Goal: Task Accomplishment & Management: Manage account settings

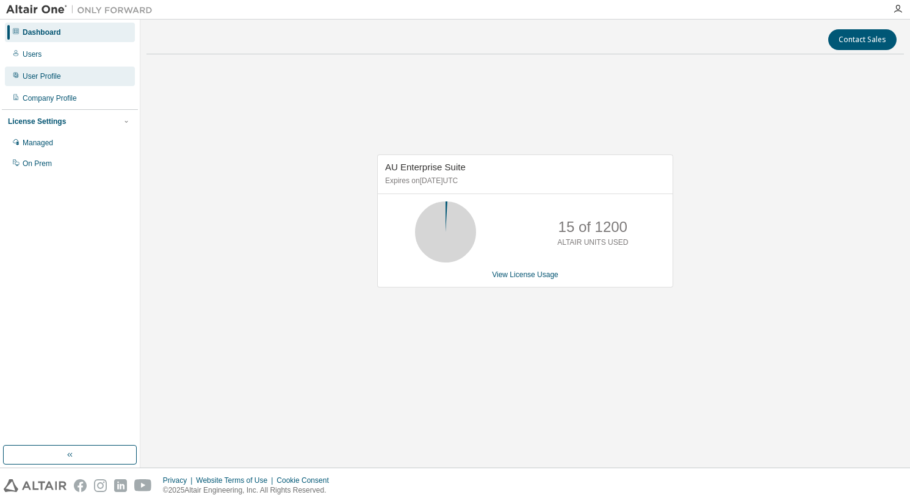
click at [53, 82] on div "User Profile" at bounding box center [70, 77] width 130 height 20
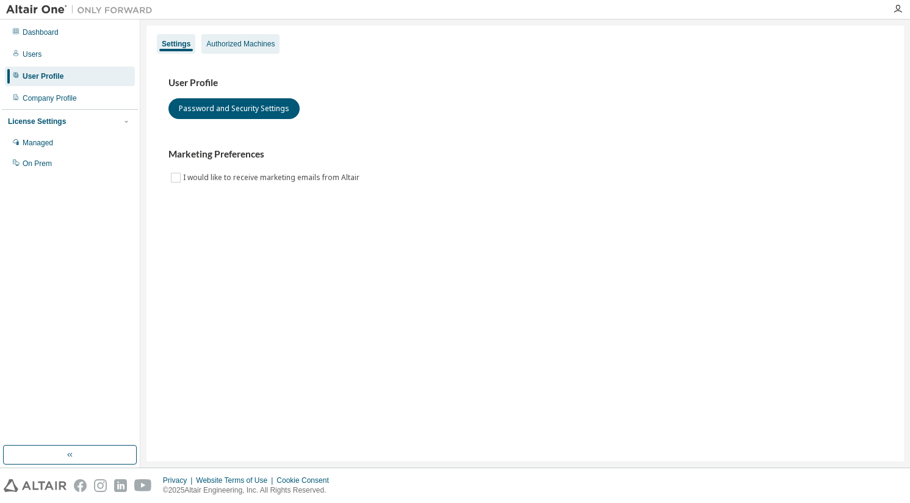
click at [255, 47] on div "Authorized Machines" at bounding box center [240, 44] width 68 height 10
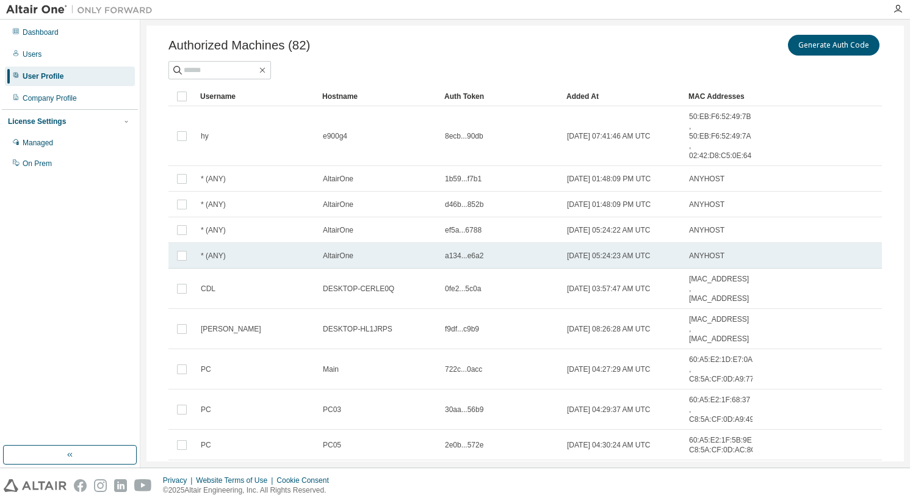
scroll to position [100, 0]
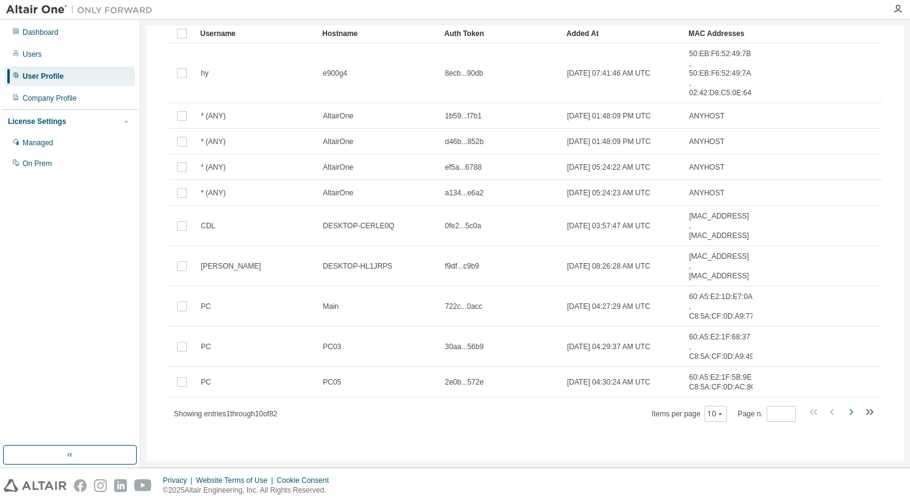
click at [849, 414] on icon "button" at bounding box center [851, 412] width 4 height 6
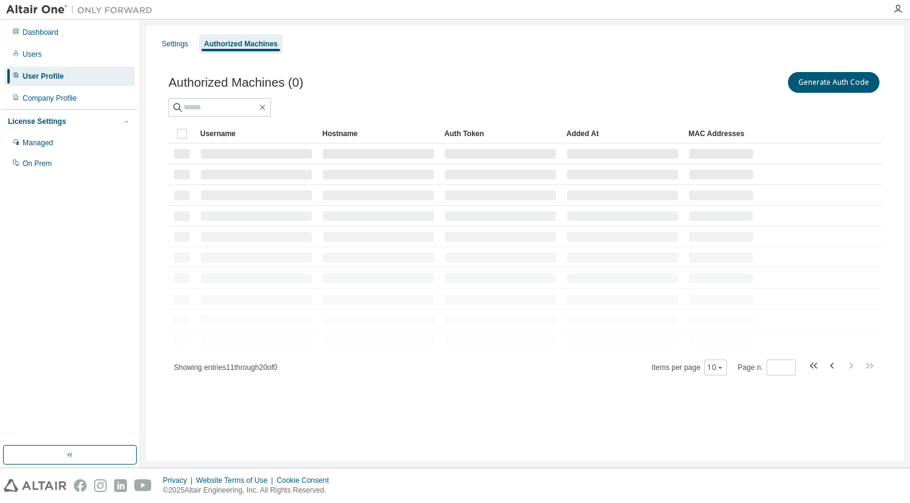
scroll to position [0, 0]
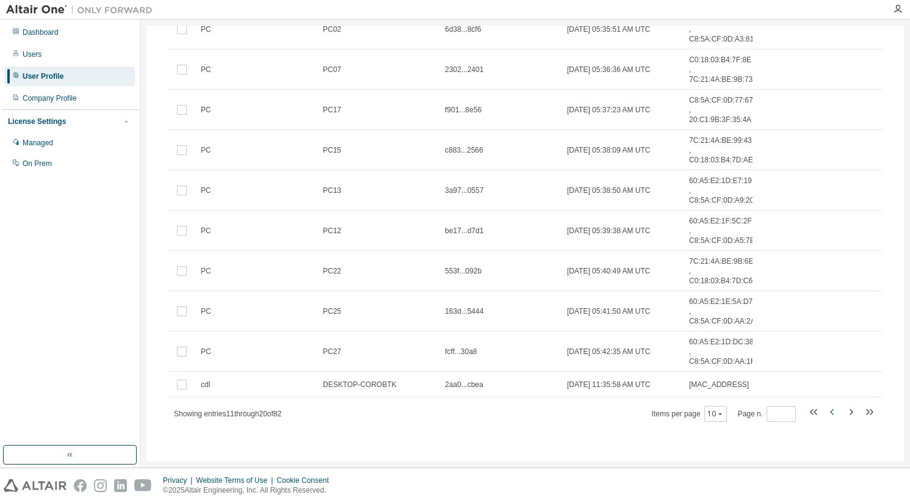
click at [825, 411] on icon "button" at bounding box center [832, 412] width 15 height 15
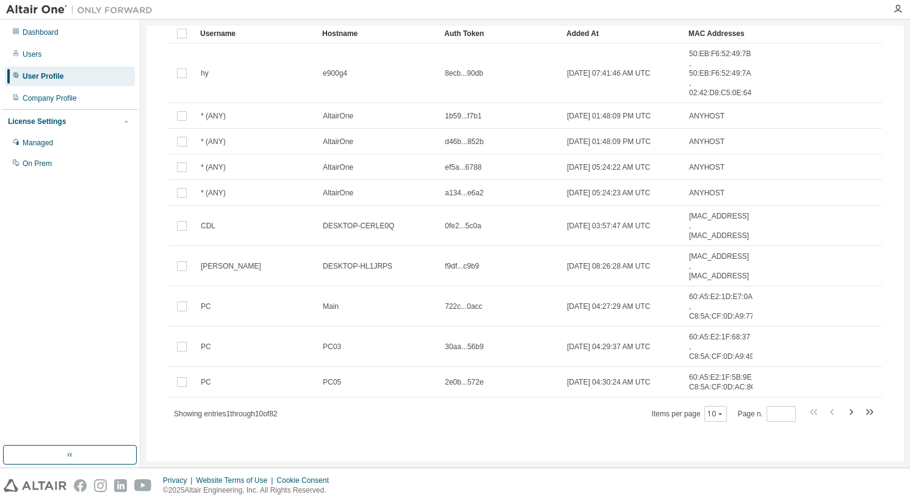
type input "*"
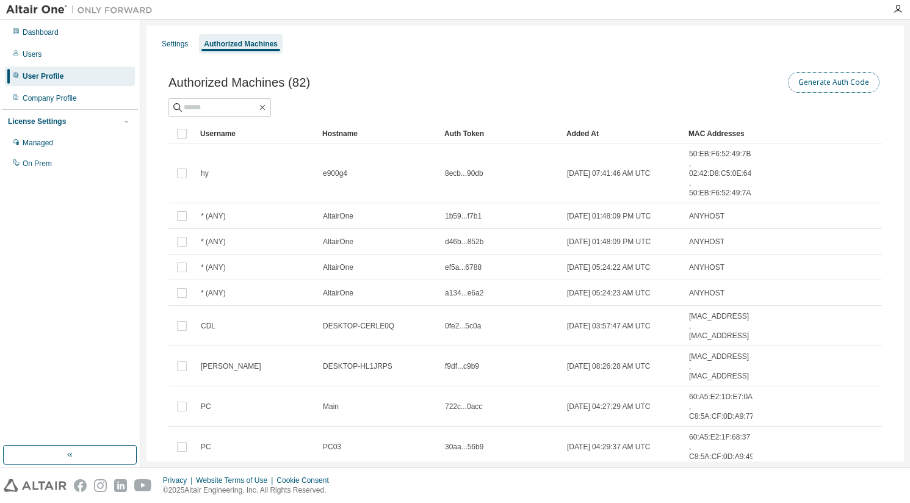
click at [835, 86] on button "Generate Auth Code" at bounding box center [834, 82] width 92 height 21
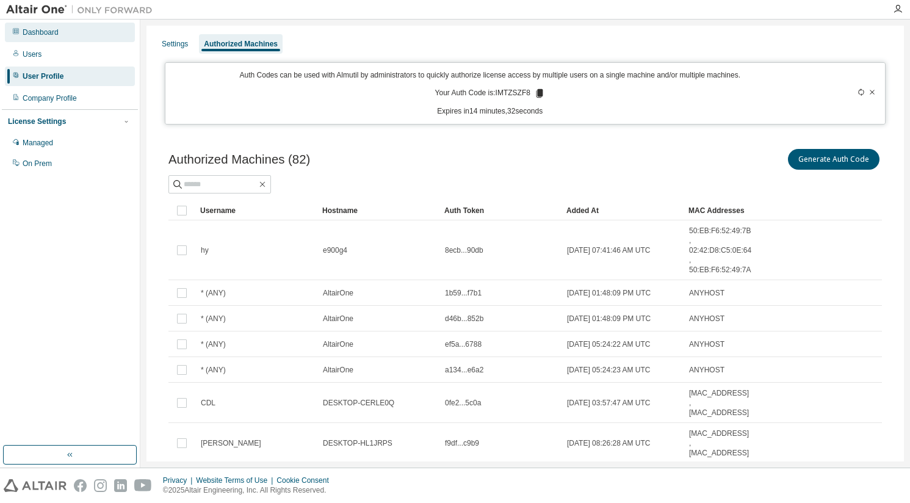
click at [100, 31] on div "Dashboard" at bounding box center [70, 33] width 130 height 20
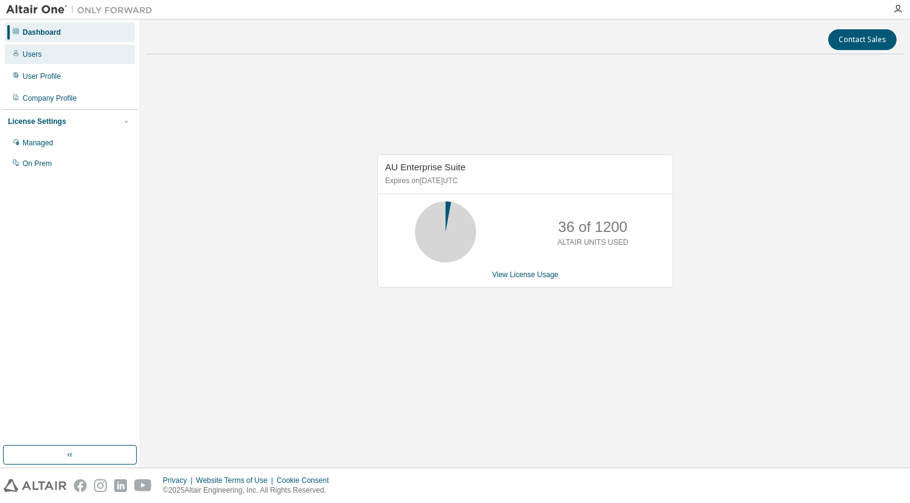
click at [45, 51] on div "Users" at bounding box center [70, 55] width 130 height 20
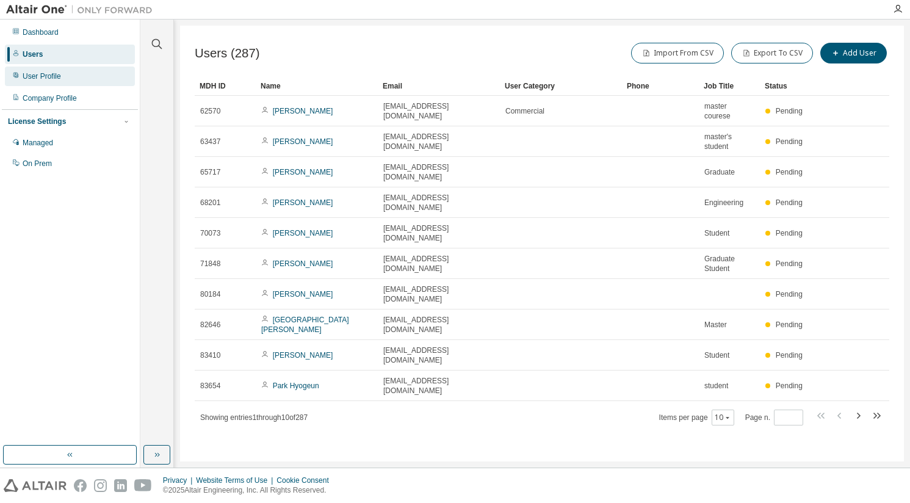
click at [93, 79] on div "User Profile" at bounding box center [70, 77] width 130 height 20
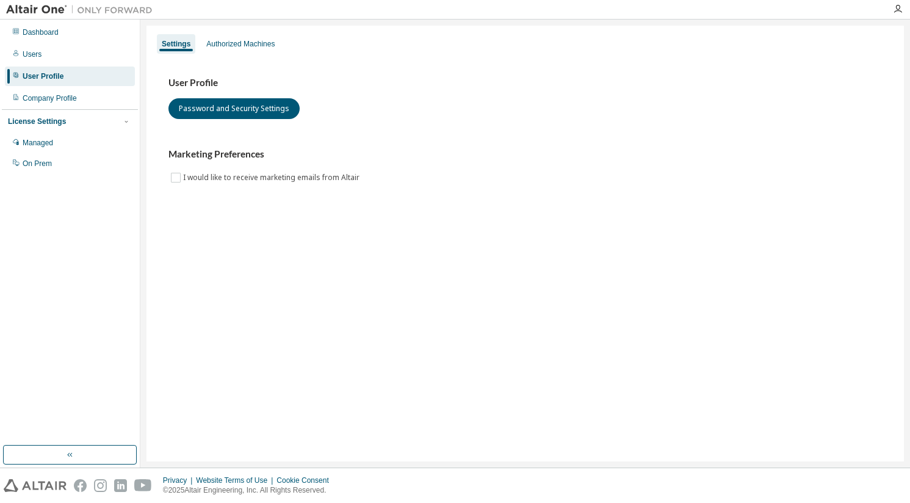
click at [279, 45] on div "Settings Authorized Machines" at bounding box center [525, 44] width 743 height 22
click at [262, 46] on div "Authorized Machines" at bounding box center [240, 44] width 68 height 10
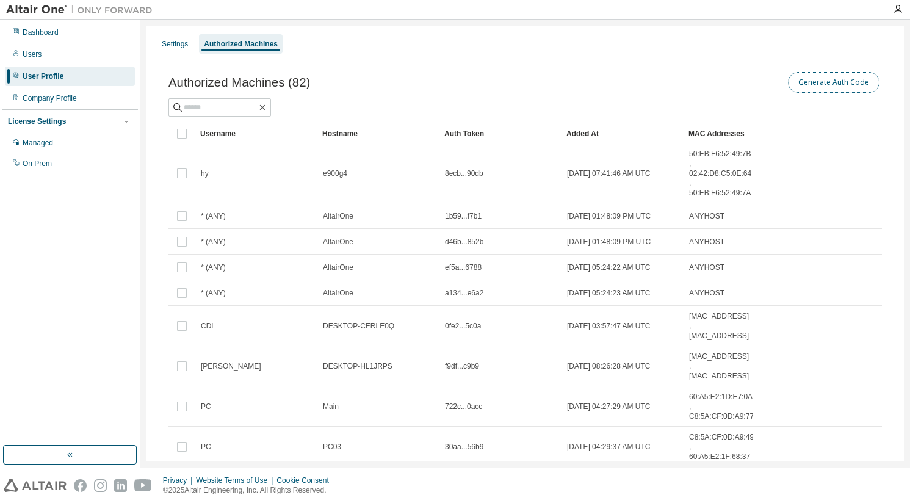
click at [806, 81] on button "Generate Auth Code" at bounding box center [834, 82] width 92 height 21
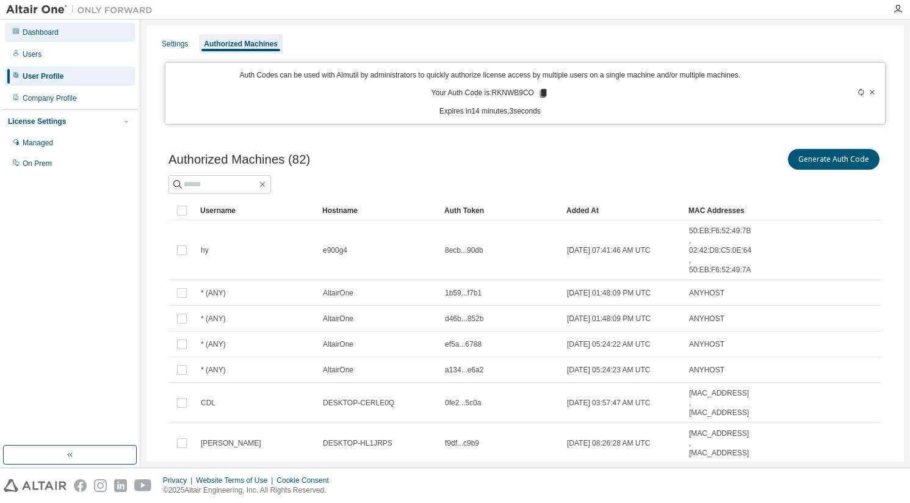
click at [49, 29] on div "Dashboard" at bounding box center [41, 32] width 36 height 10
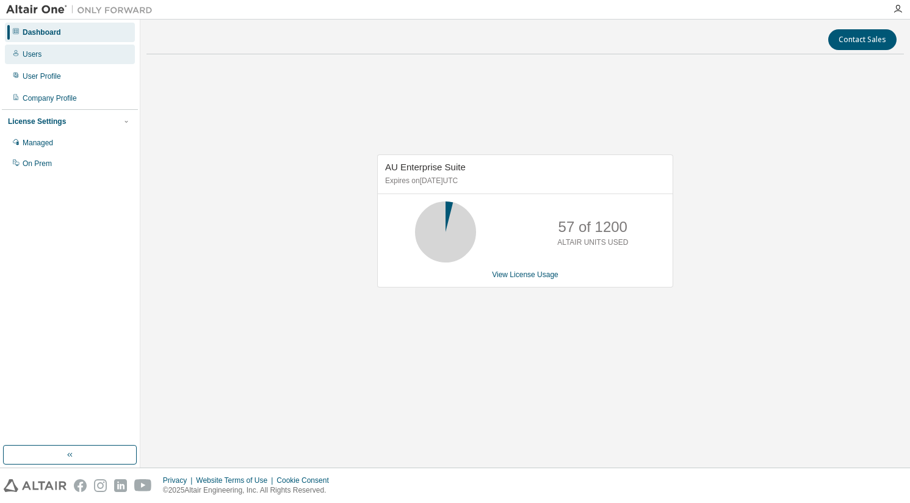
click at [54, 57] on div "Users" at bounding box center [70, 55] width 130 height 20
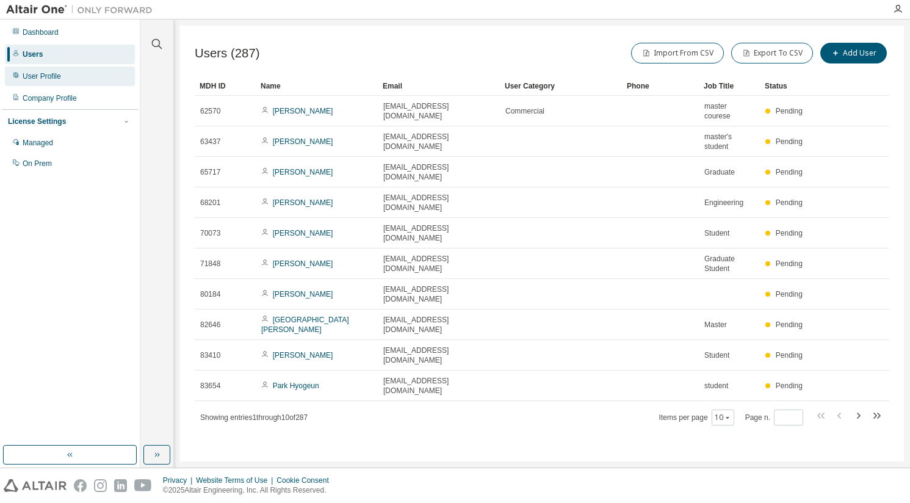
click at [46, 82] on div "User Profile" at bounding box center [70, 77] width 130 height 20
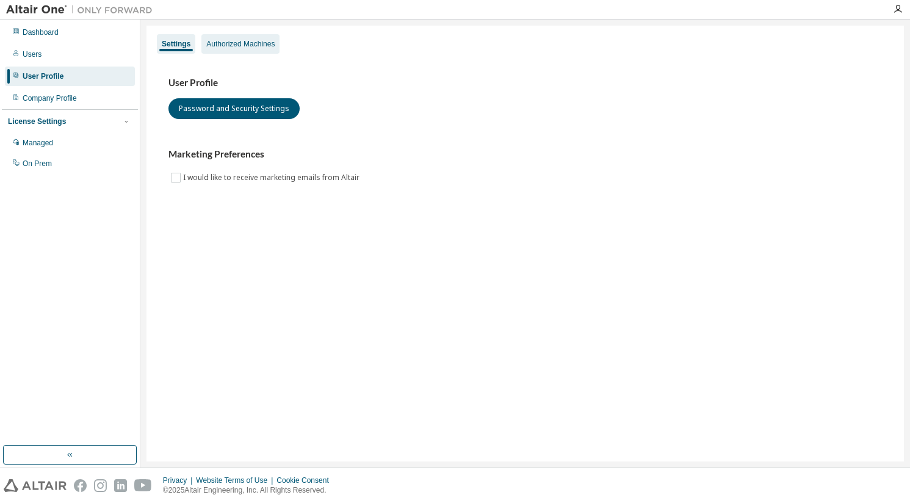
click at [254, 46] on div "Authorized Machines" at bounding box center [240, 44] width 68 height 10
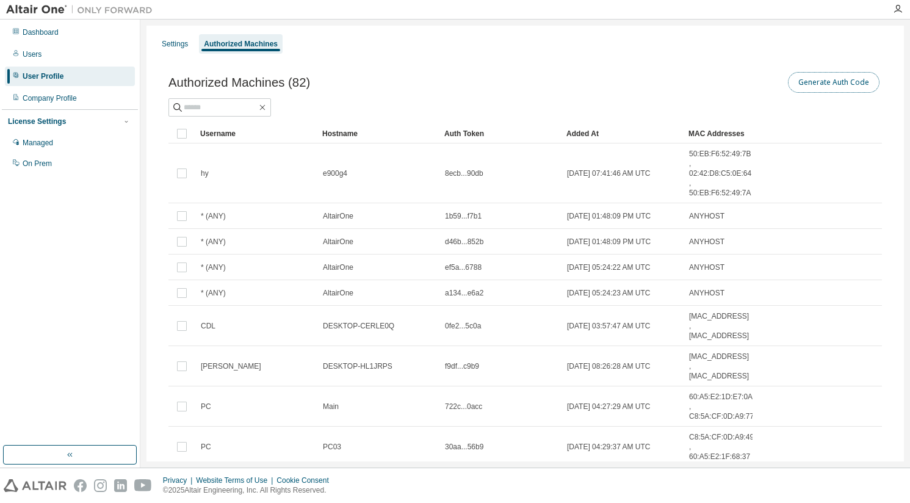
click at [840, 75] on button "Generate Auth Code" at bounding box center [834, 82] width 92 height 21
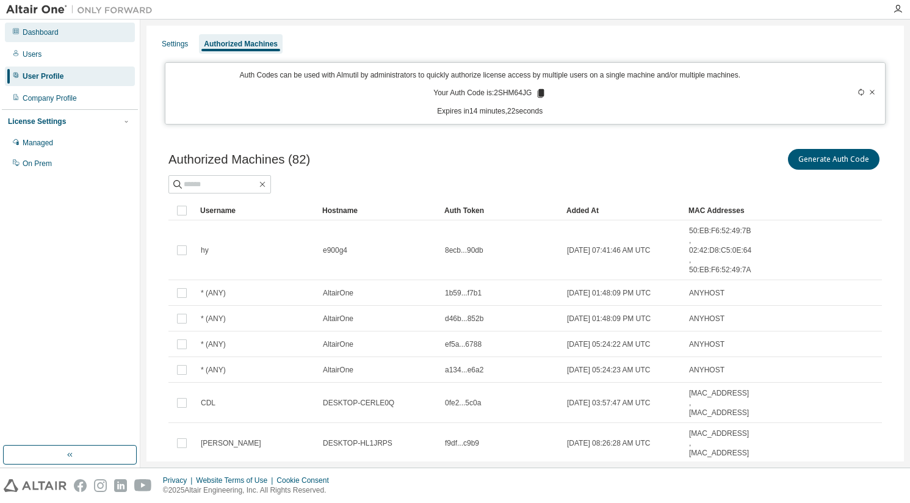
click at [49, 32] on div "Dashboard" at bounding box center [41, 32] width 36 height 10
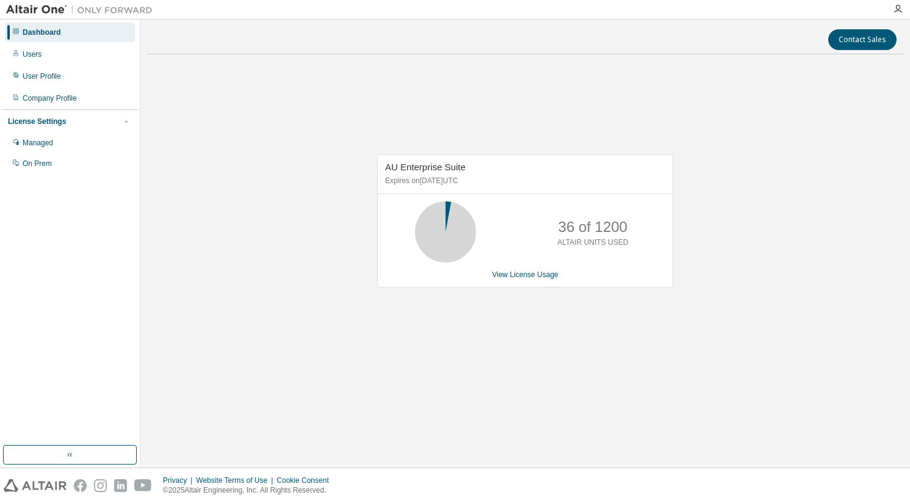
drag, startPoint x: 41, startPoint y: 64, endPoint x: 41, endPoint y: 56, distance: 8.5
click at [41, 63] on div "Dashboard Users User Profile Company Profile License Settings Managed On Prem" at bounding box center [70, 97] width 136 height 153
click at [41, 55] on div "Users" at bounding box center [70, 55] width 130 height 20
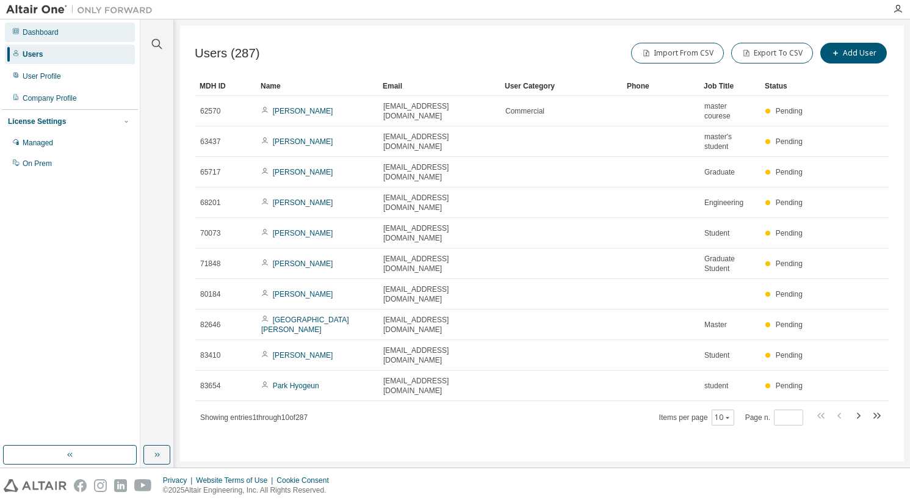
click at [51, 34] on div "Dashboard" at bounding box center [41, 32] width 36 height 10
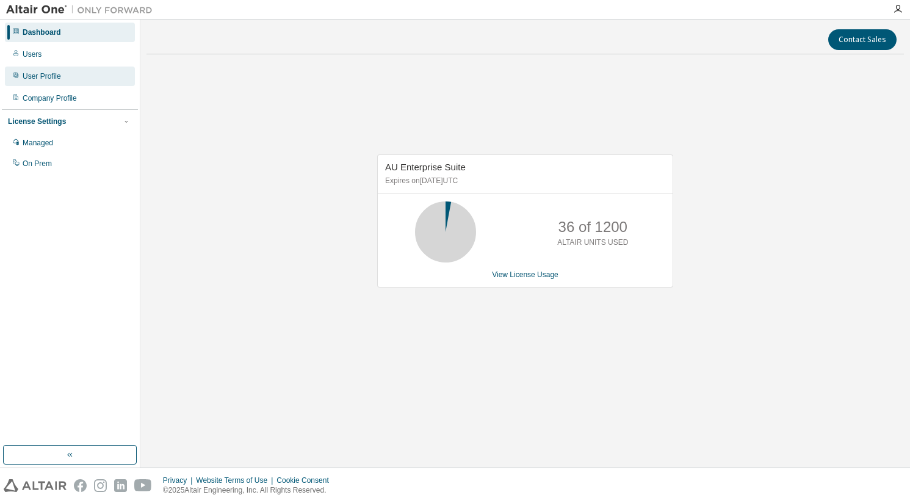
click at [74, 76] on div "User Profile" at bounding box center [70, 77] width 130 height 20
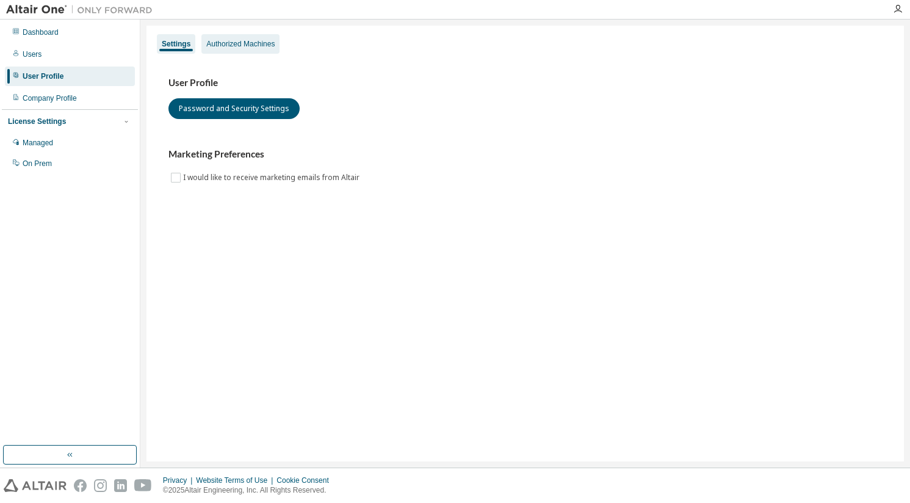
click at [218, 41] on div "Authorized Machines" at bounding box center [240, 44] width 68 height 10
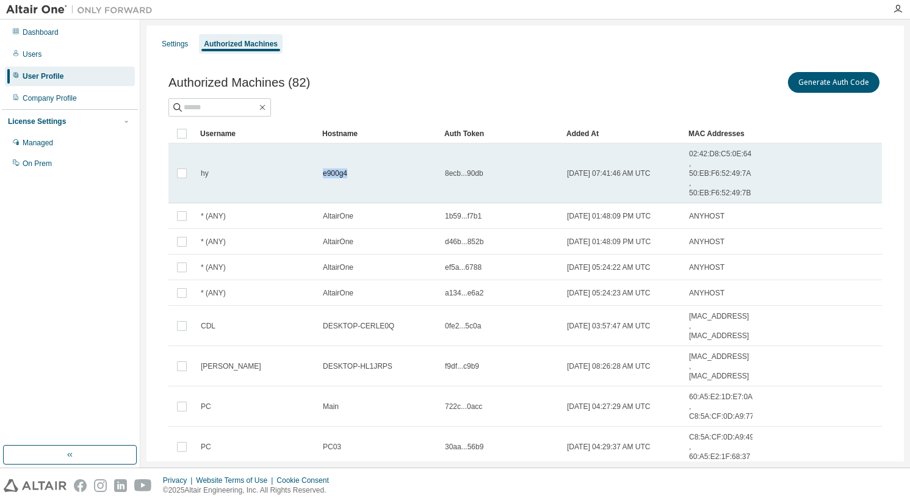
drag, startPoint x: 320, startPoint y: 175, endPoint x: 364, endPoint y: 176, distance: 43.9
click at [364, 176] on td "e900g4" at bounding box center [378, 173] width 122 height 60
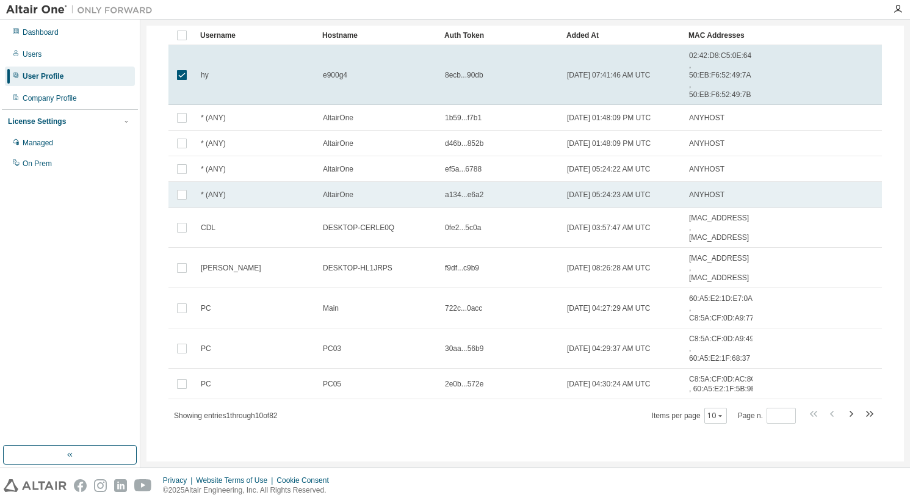
scroll to position [100, 0]
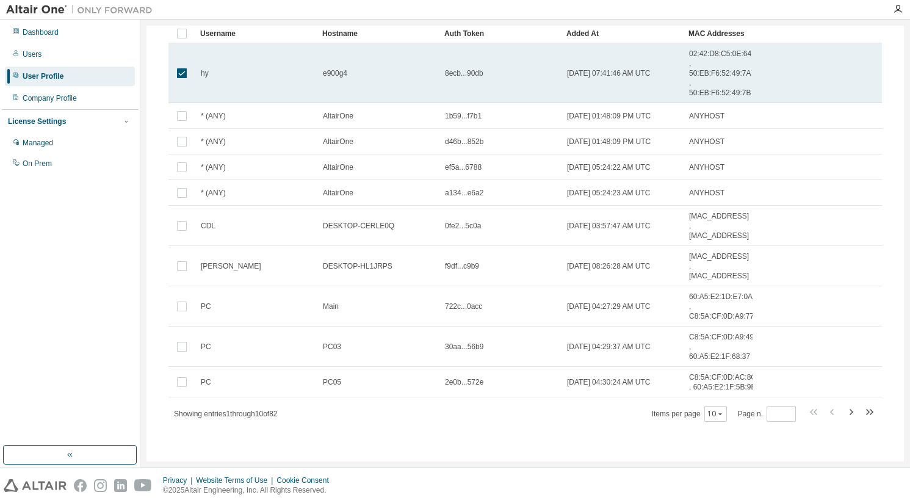
click at [343, 75] on span "e900g4" at bounding box center [335, 73] width 24 height 10
drag, startPoint x: 323, startPoint y: 72, endPoint x: 357, endPoint y: 78, distance: 34.7
click at [357, 78] on td "e900g4" at bounding box center [378, 73] width 122 height 60
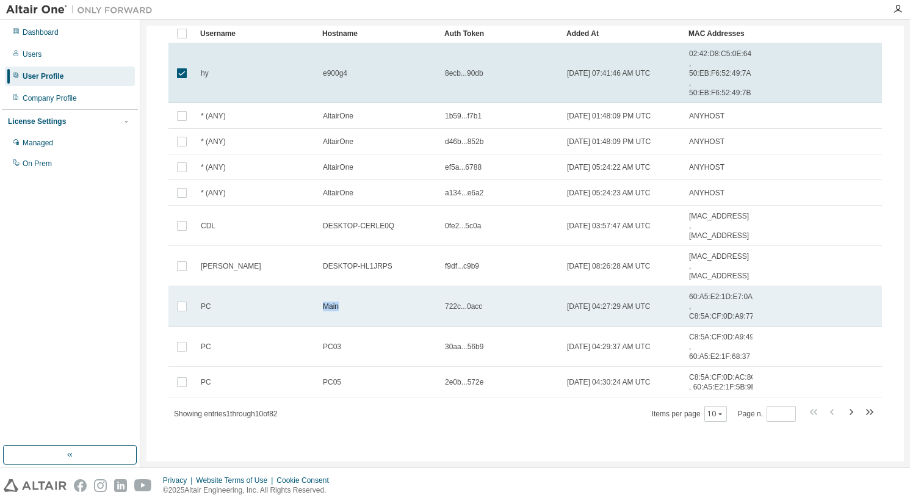
drag, startPoint x: 314, startPoint y: 308, endPoint x: 360, endPoint y: 309, distance: 46.4
click at [360, 309] on tr "PC Main 722c...0acc [DATE] 04:27:29 AM UTC 60:A5:E2:1D:E7:0A , C8:5A:CF:0D:A9:77" at bounding box center [524, 306] width 713 height 40
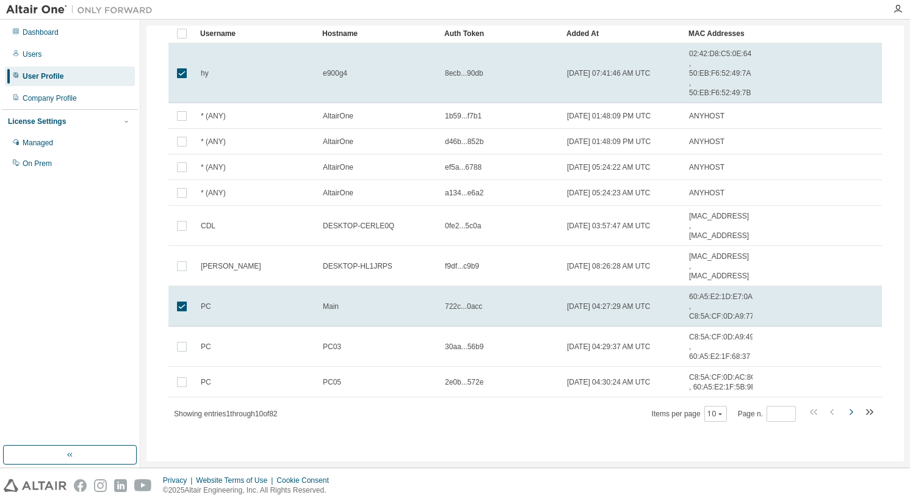
click at [848, 411] on icon "button" at bounding box center [850, 412] width 15 height 15
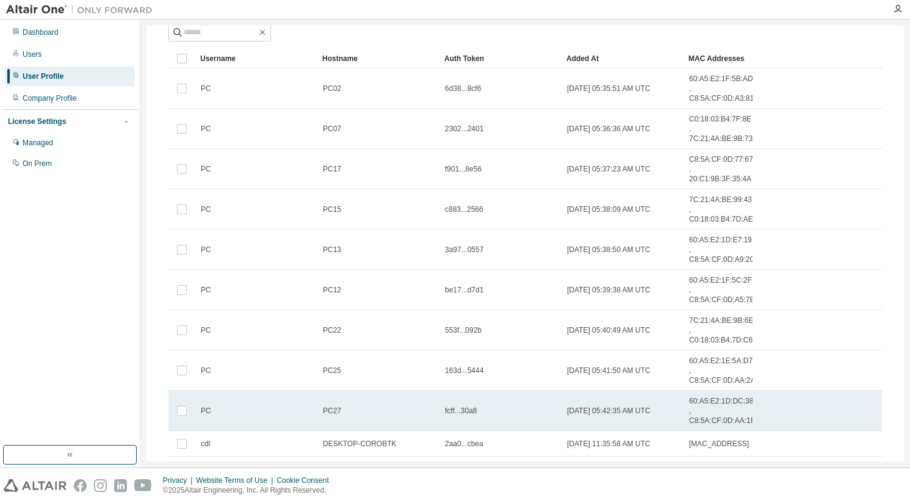
scroll to position [134, 0]
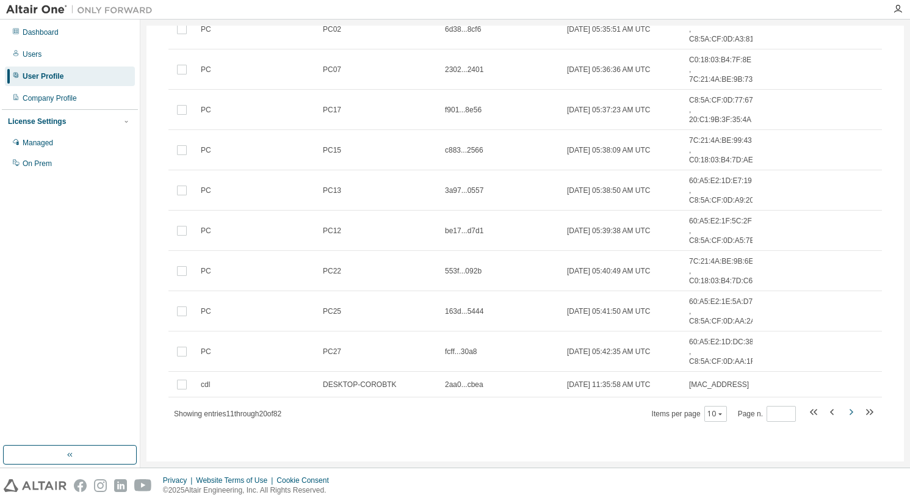
click at [844, 409] on icon "button" at bounding box center [850, 412] width 15 height 15
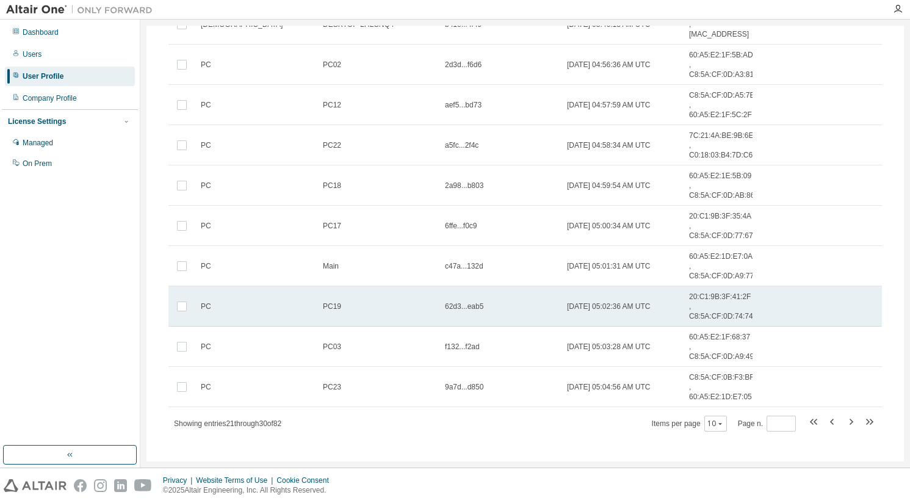
scroll to position [149, 0]
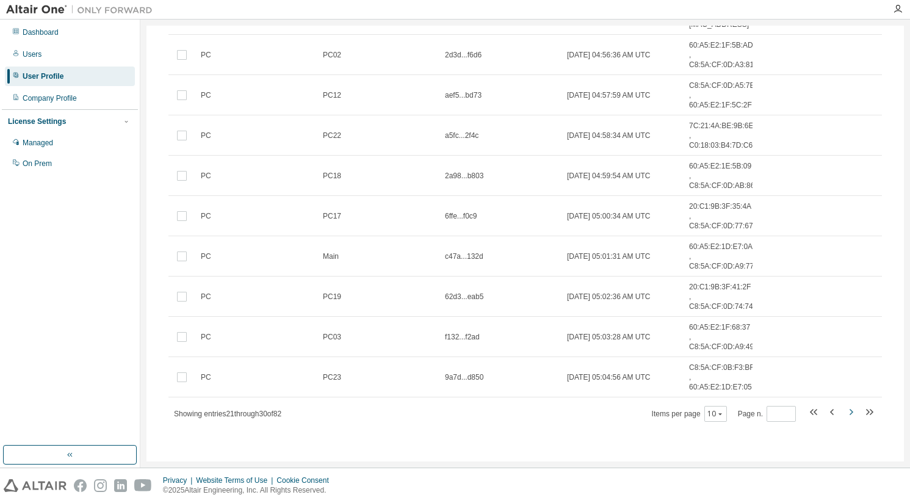
click at [849, 414] on icon "button" at bounding box center [851, 412] width 4 height 6
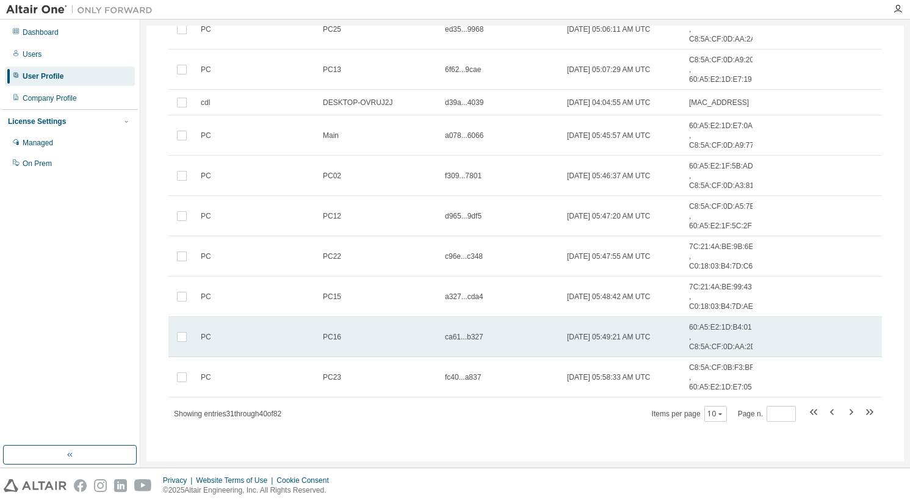
scroll to position [0, 0]
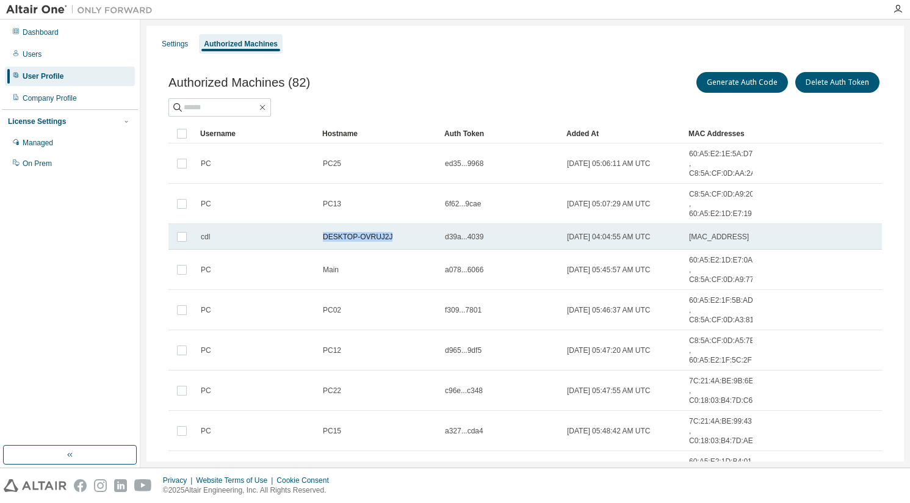
drag, startPoint x: 317, startPoint y: 235, endPoint x: 405, endPoint y: 234, distance: 87.9
click at [405, 234] on tr "cdl DESKTOP-OVRUJ2J d39a...4039 [DATE] 04:04:55 AM UTC [MAC_ADDRESS]" at bounding box center [524, 237] width 713 height 26
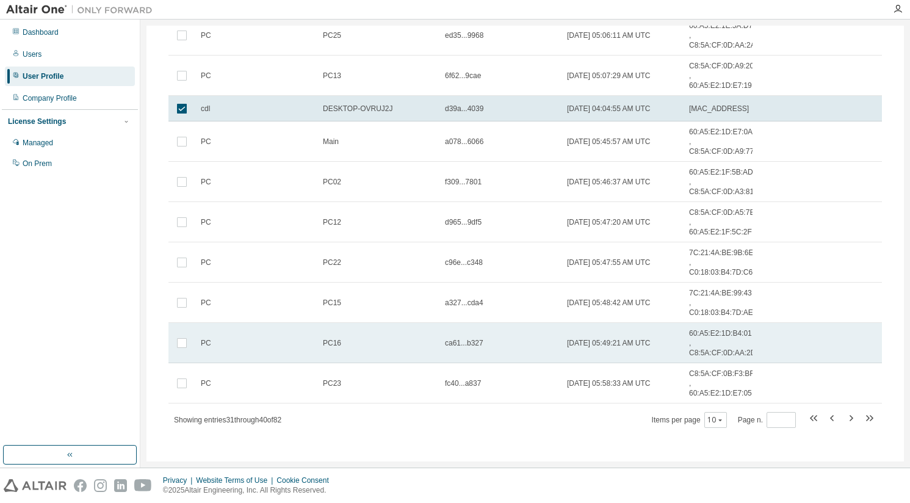
scroll to position [134, 0]
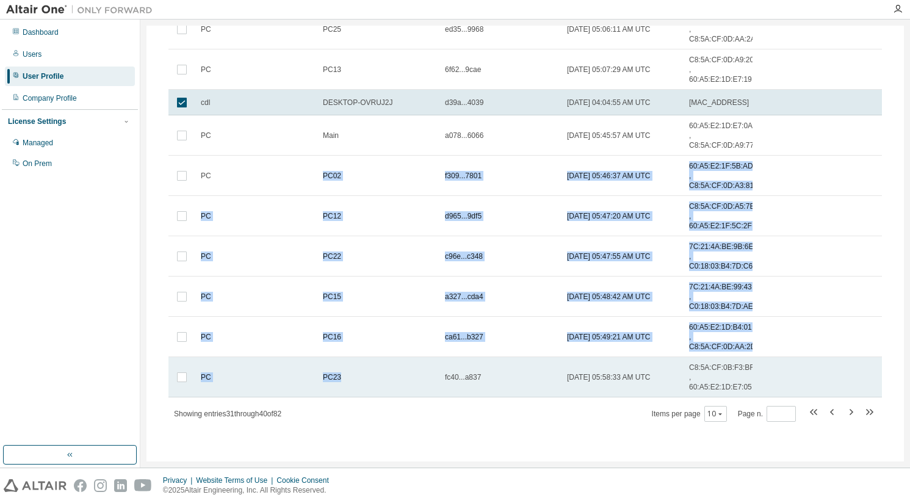
drag, startPoint x: 317, startPoint y: 175, endPoint x: 389, endPoint y: 389, distance: 225.9
click at [379, 386] on tbody "PC PC25 ed35...9968 [DATE] 05:06:11 AM UTC 60:A5:E2:1E:5A:D7 , C8:5A:CF:0D:AA:2…" at bounding box center [524, 203] width 713 height 388
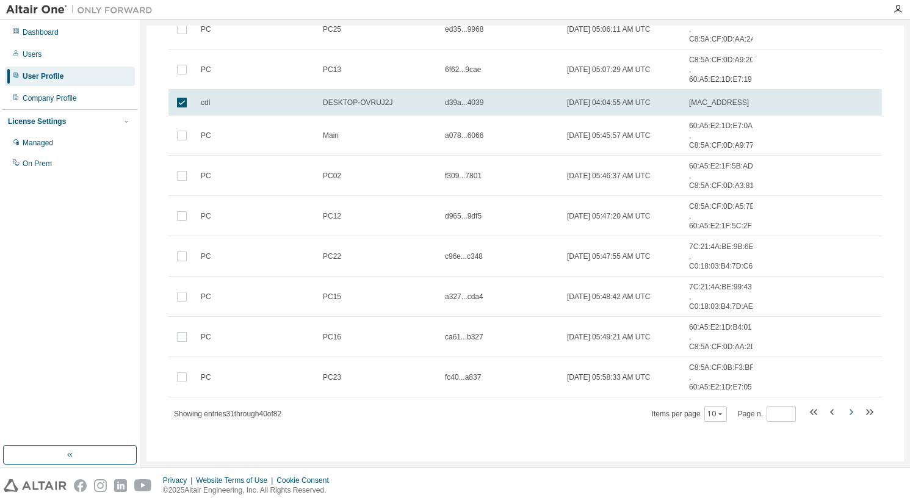
click at [846, 410] on icon "button" at bounding box center [850, 412] width 15 height 15
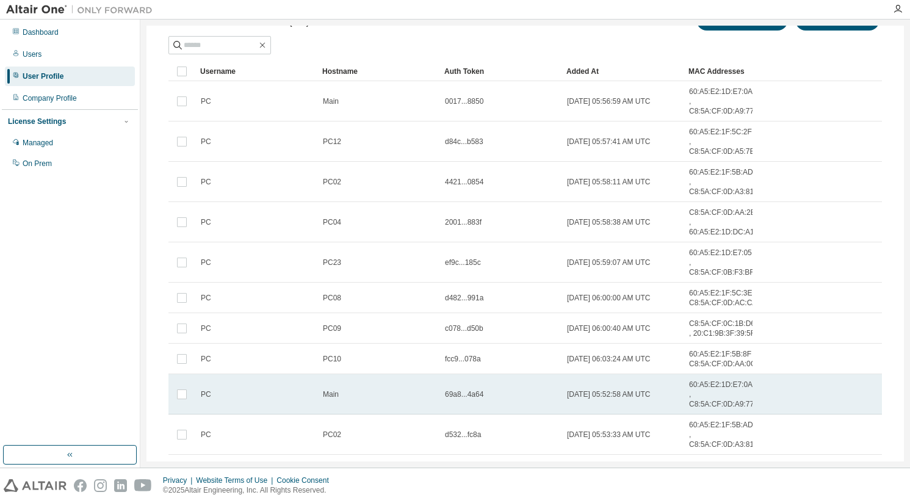
scroll to position [129, 0]
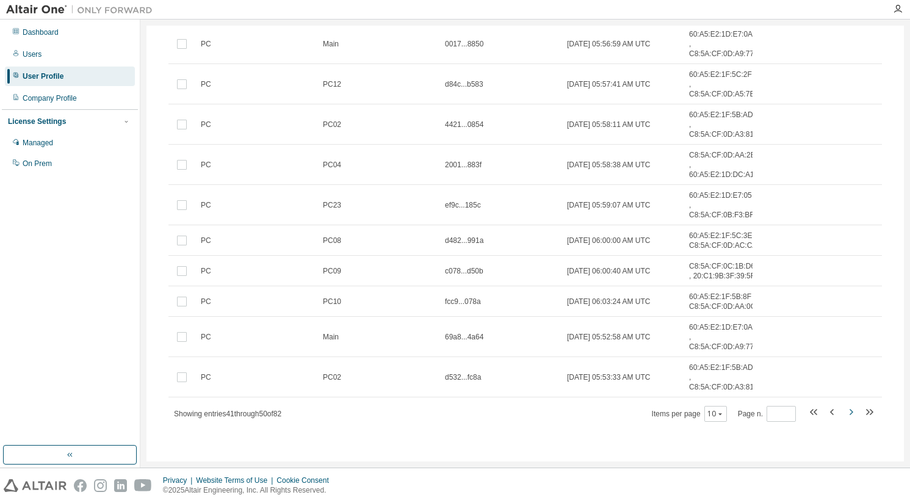
click at [843, 412] on icon "button" at bounding box center [850, 412] width 15 height 15
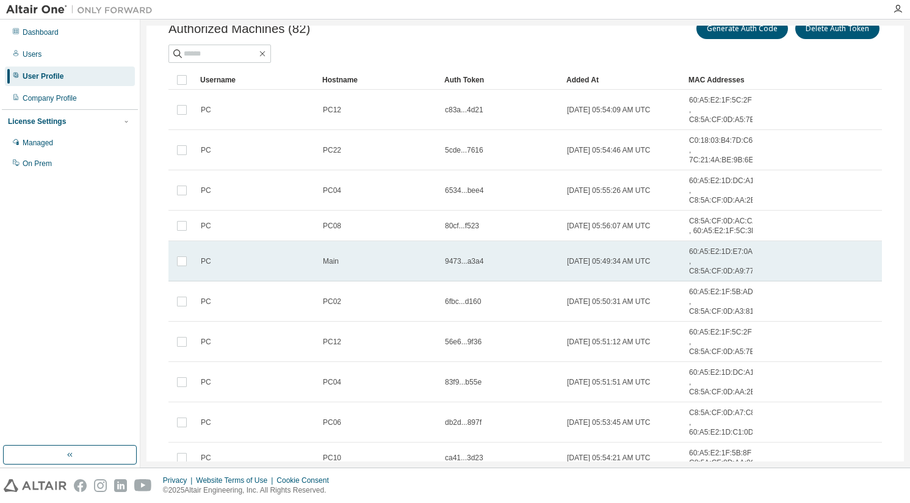
scroll to position [0, 0]
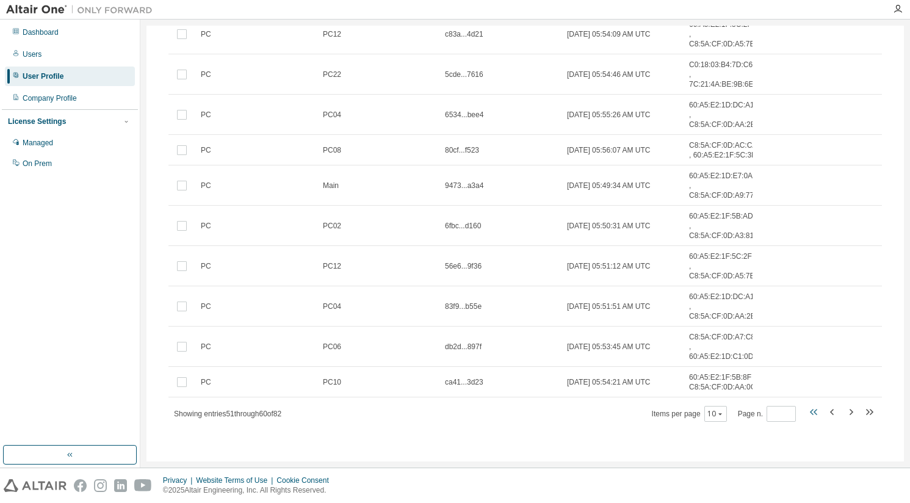
click at [813, 411] on icon "button" at bounding box center [815, 412] width 4 height 6
type input "*"
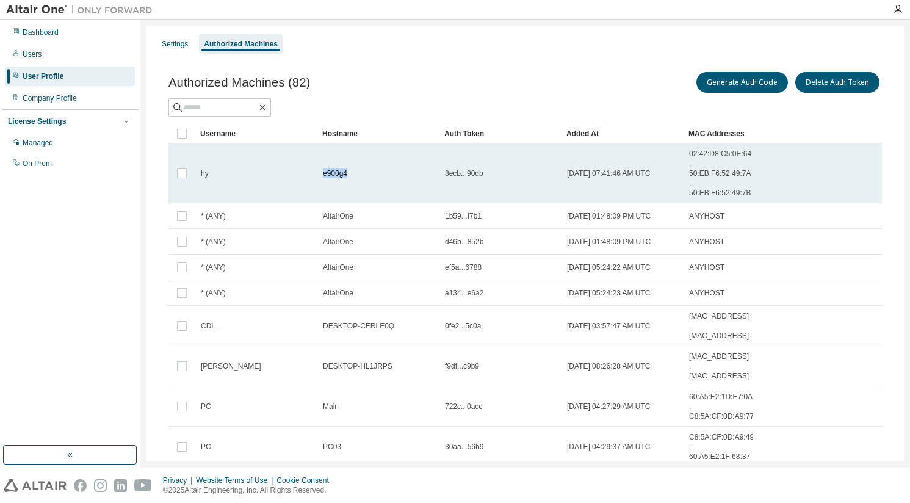
drag, startPoint x: 318, startPoint y: 174, endPoint x: 362, endPoint y: 178, distance: 44.1
click at [362, 178] on td "e900g4" at bounding box center [378, 173] width 122 height 60
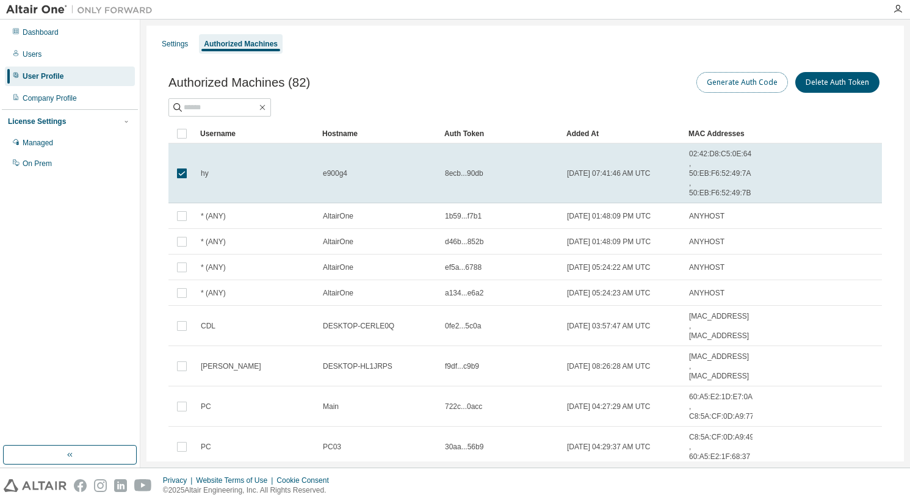
click at [744, 83] on button "Generate Auth Code" at bounding box center [742, 82] width 92 height 21
